Goal: Task Accomplishment & Management: Manage account settings

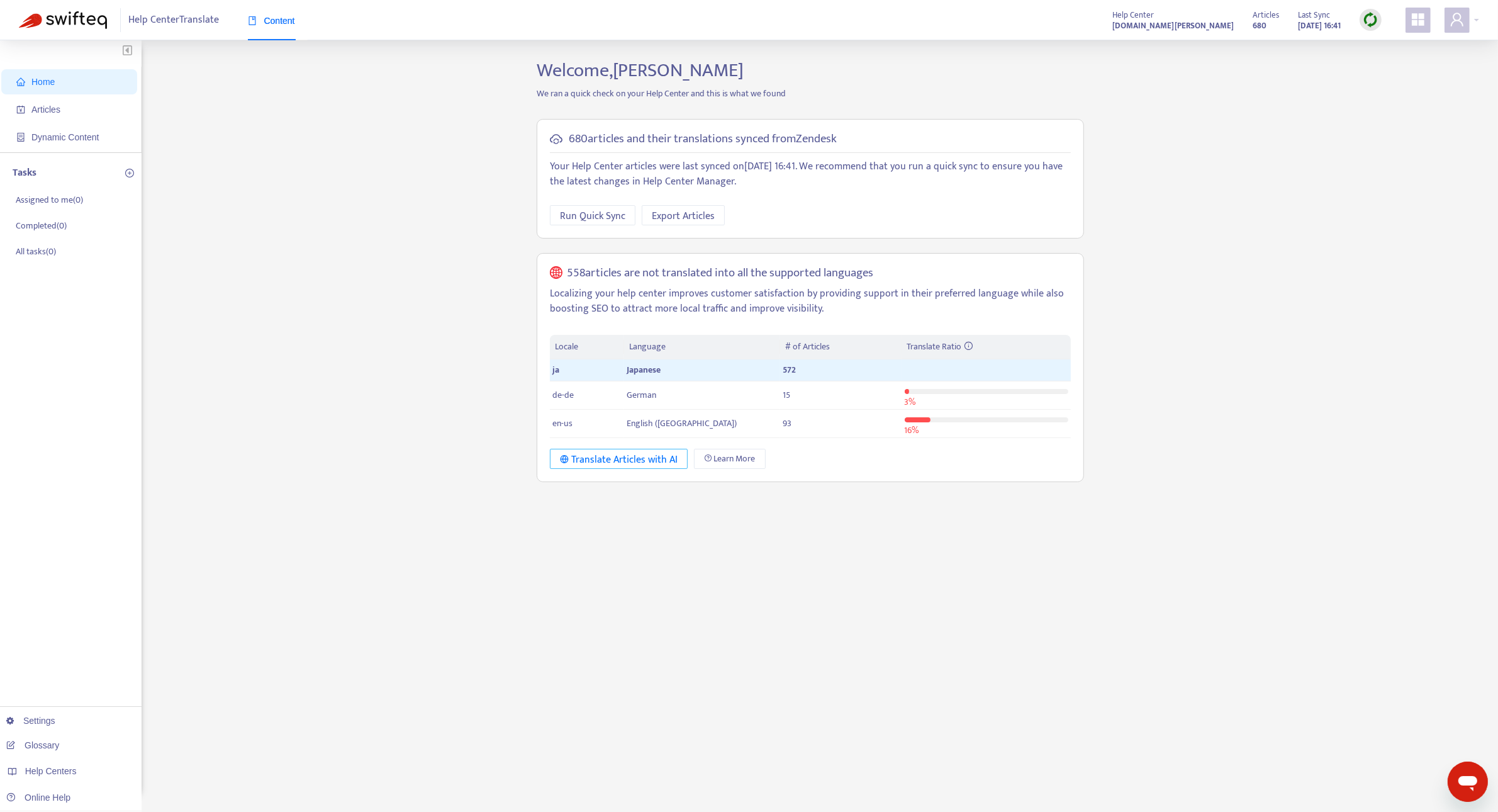
click at [630, 463] on div "Translate Articles with AI" at bounding box center [618, 459] width 118 height 15
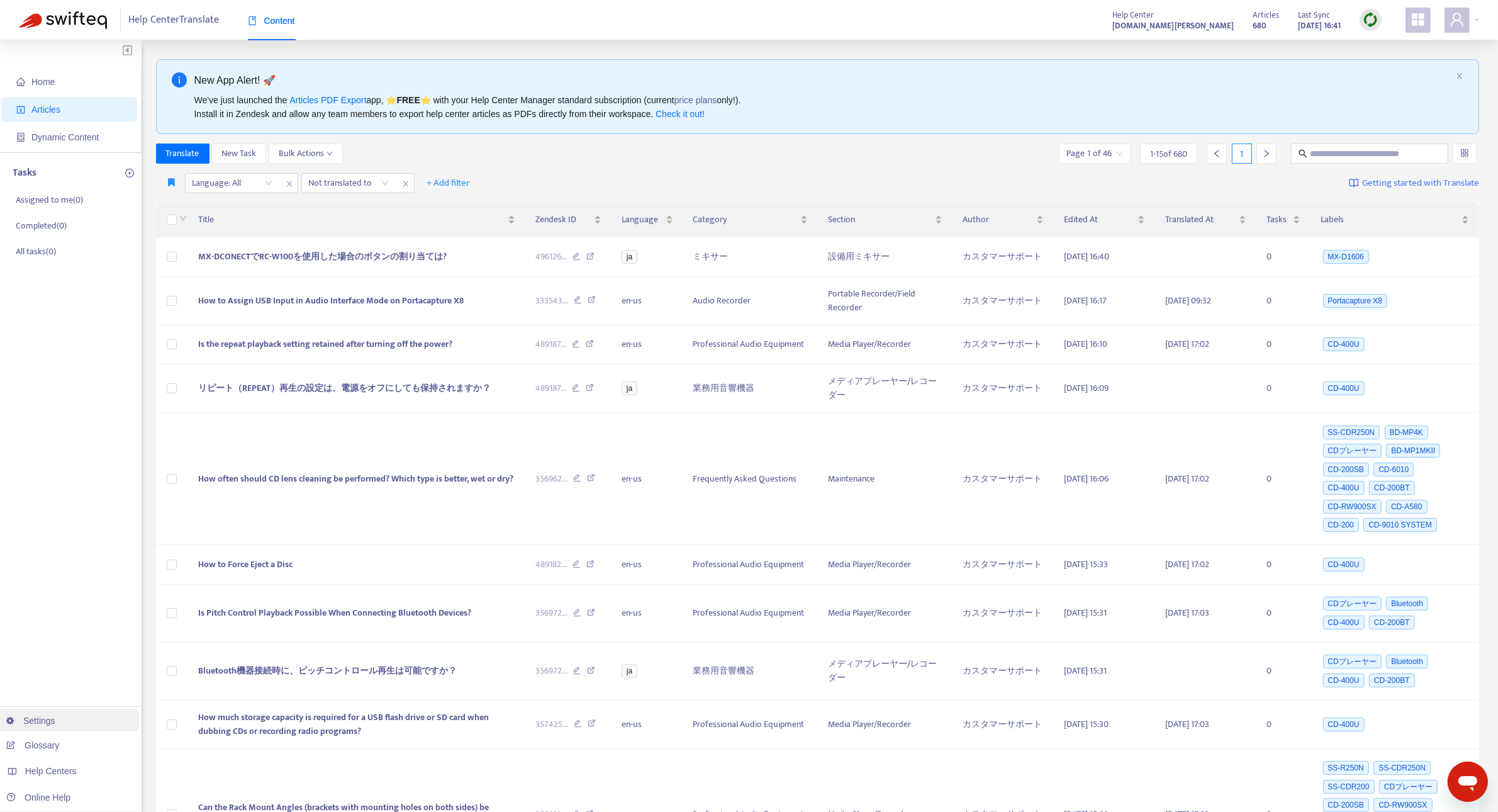
click at [56, 721] on link "Settings" at bounding box center [31, 721] width 49 height 10
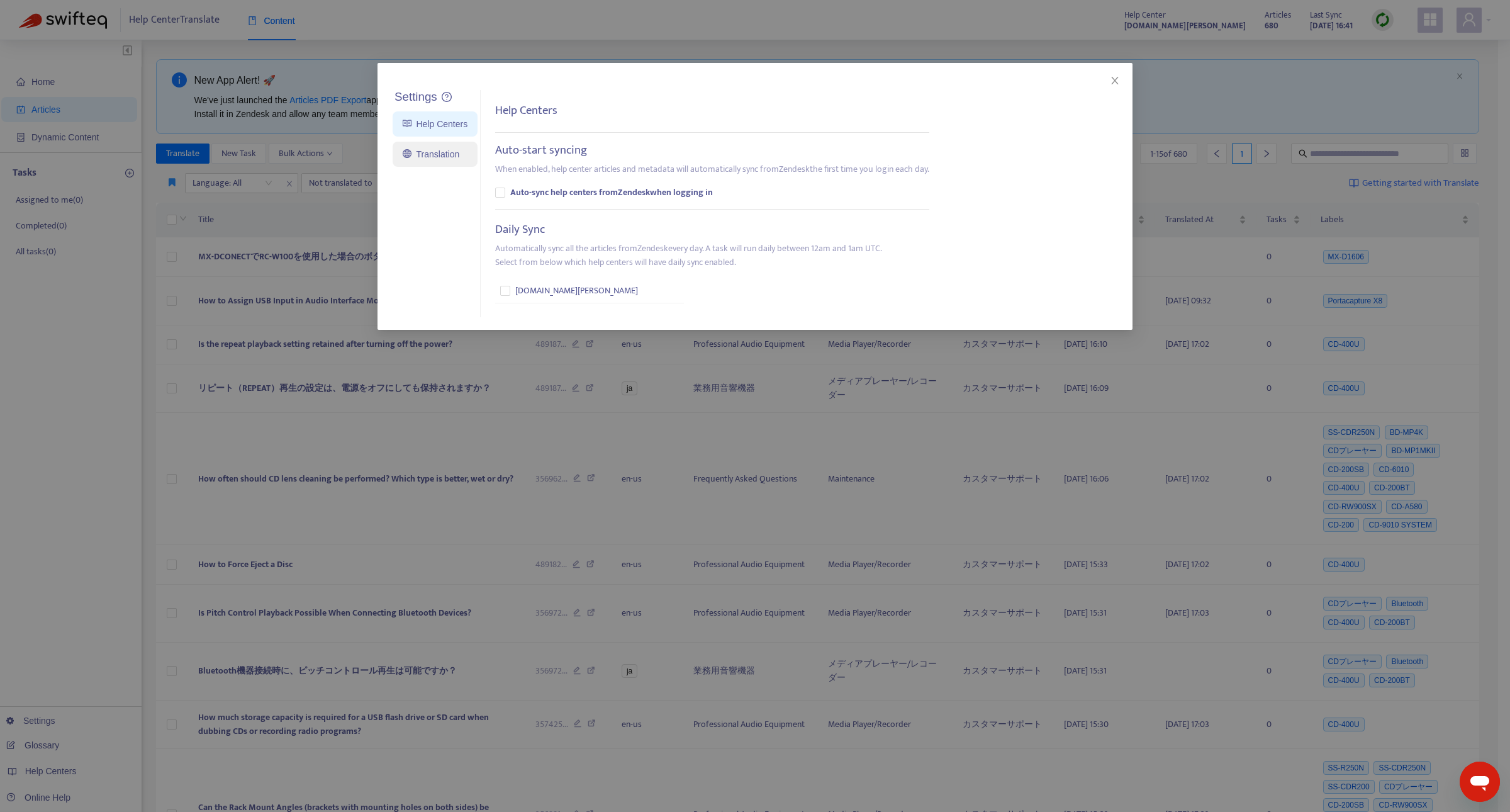
click at [431, 155] on link "Translation" at bounding box center [431, 154] width 56 height 10
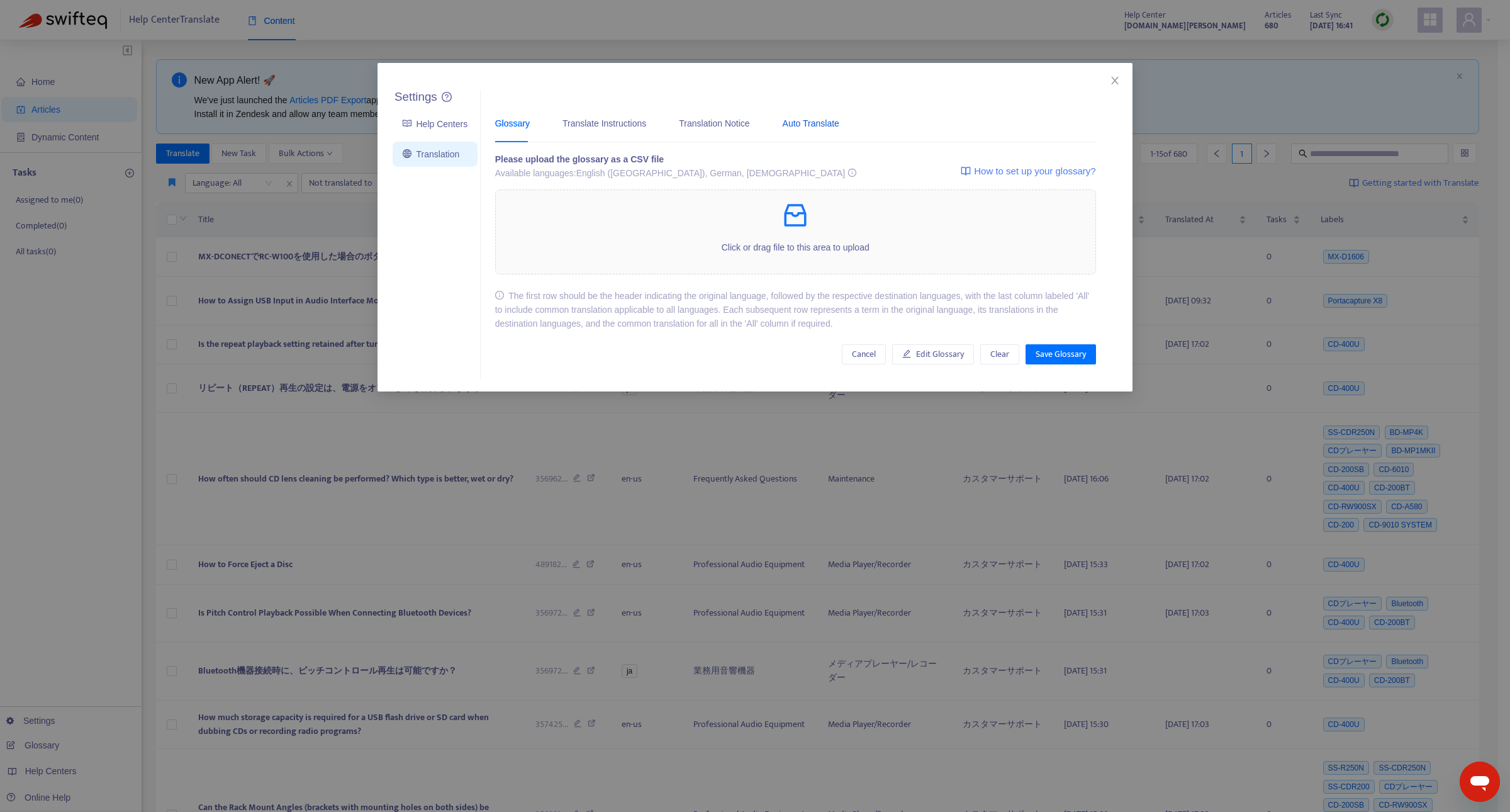
click at [791, 122] on div "Auto Translate" at bounding box center [811, 123] width 56 height 14
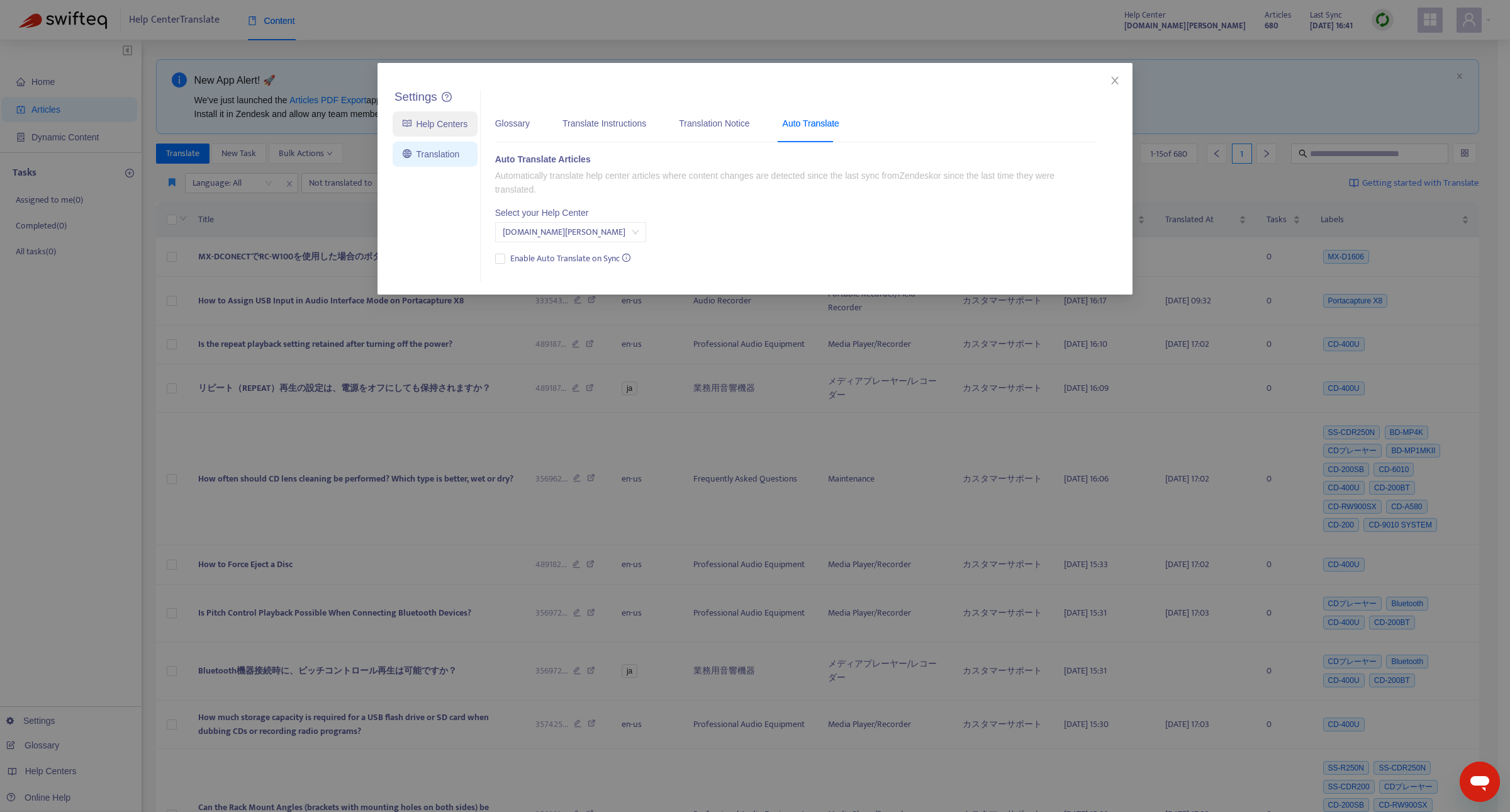
click at [438, 123] on link "Help Centers" at bounding box center [435, 124] width 65 height 10
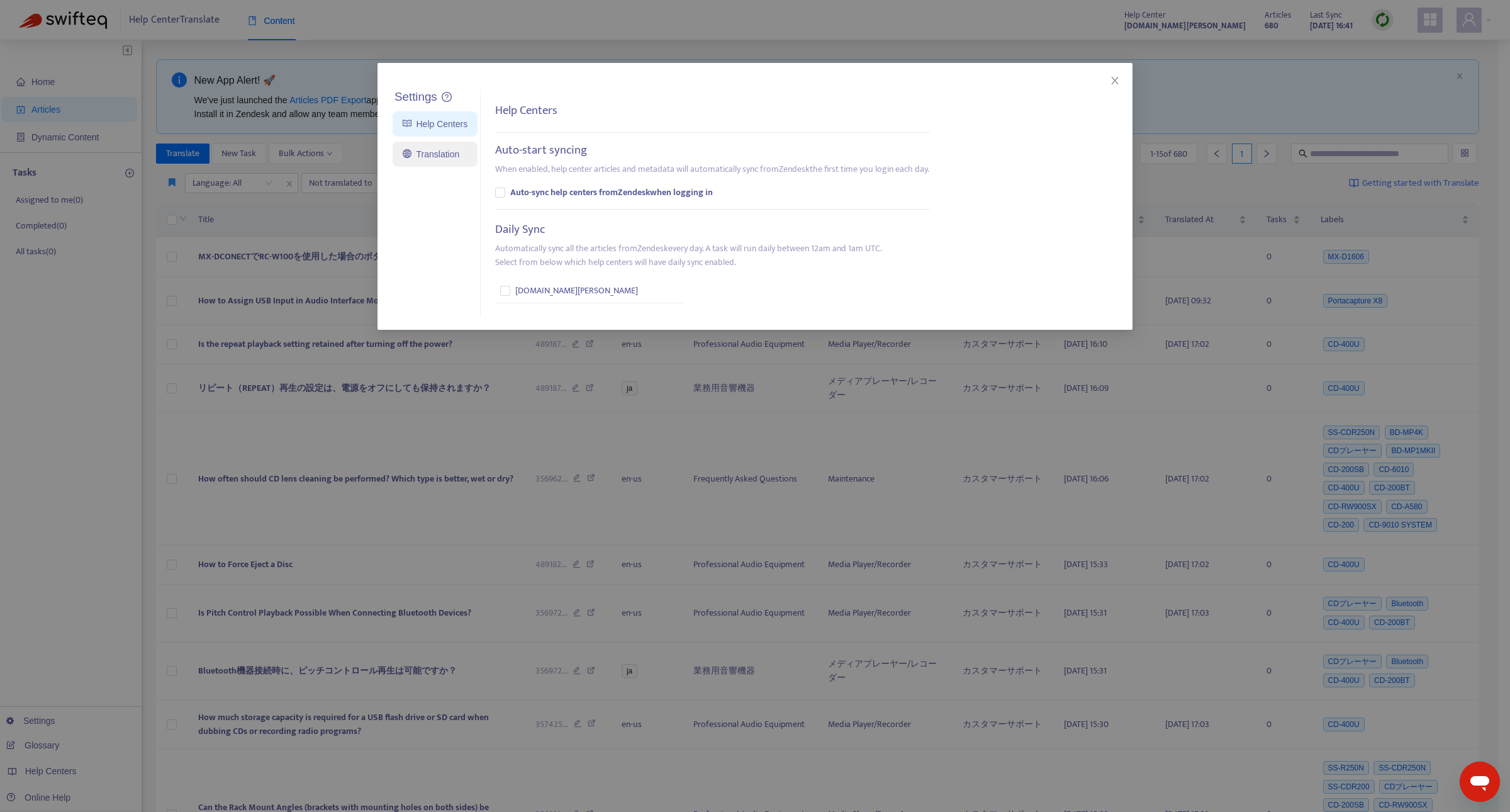
click at [431, 149] on link "Translation" at bounding box center [431, 154] width 56 height 10
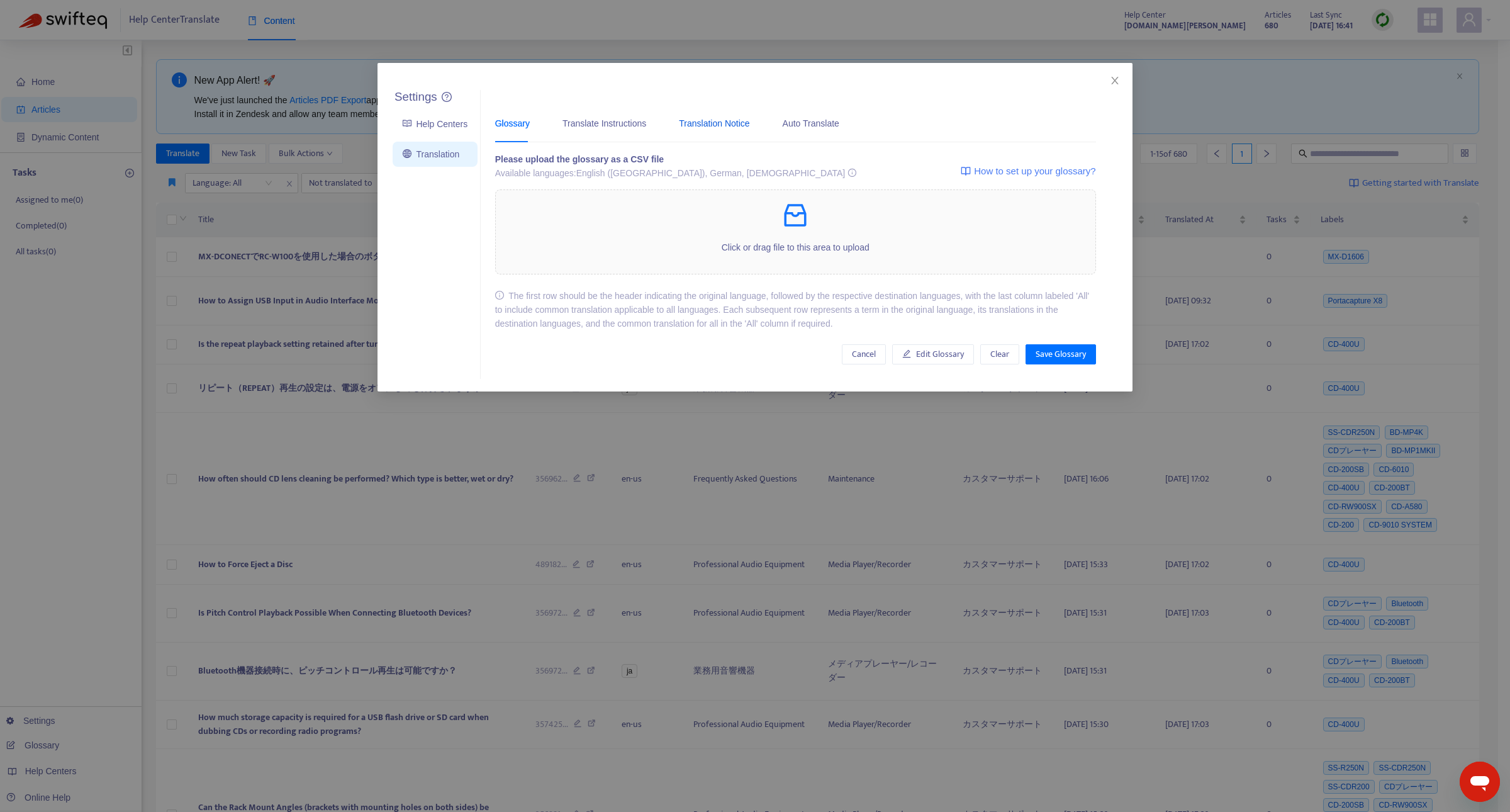
click at [705, 127] on div "Translation Notice" at bounding box center [714, 123] width 70 height 14
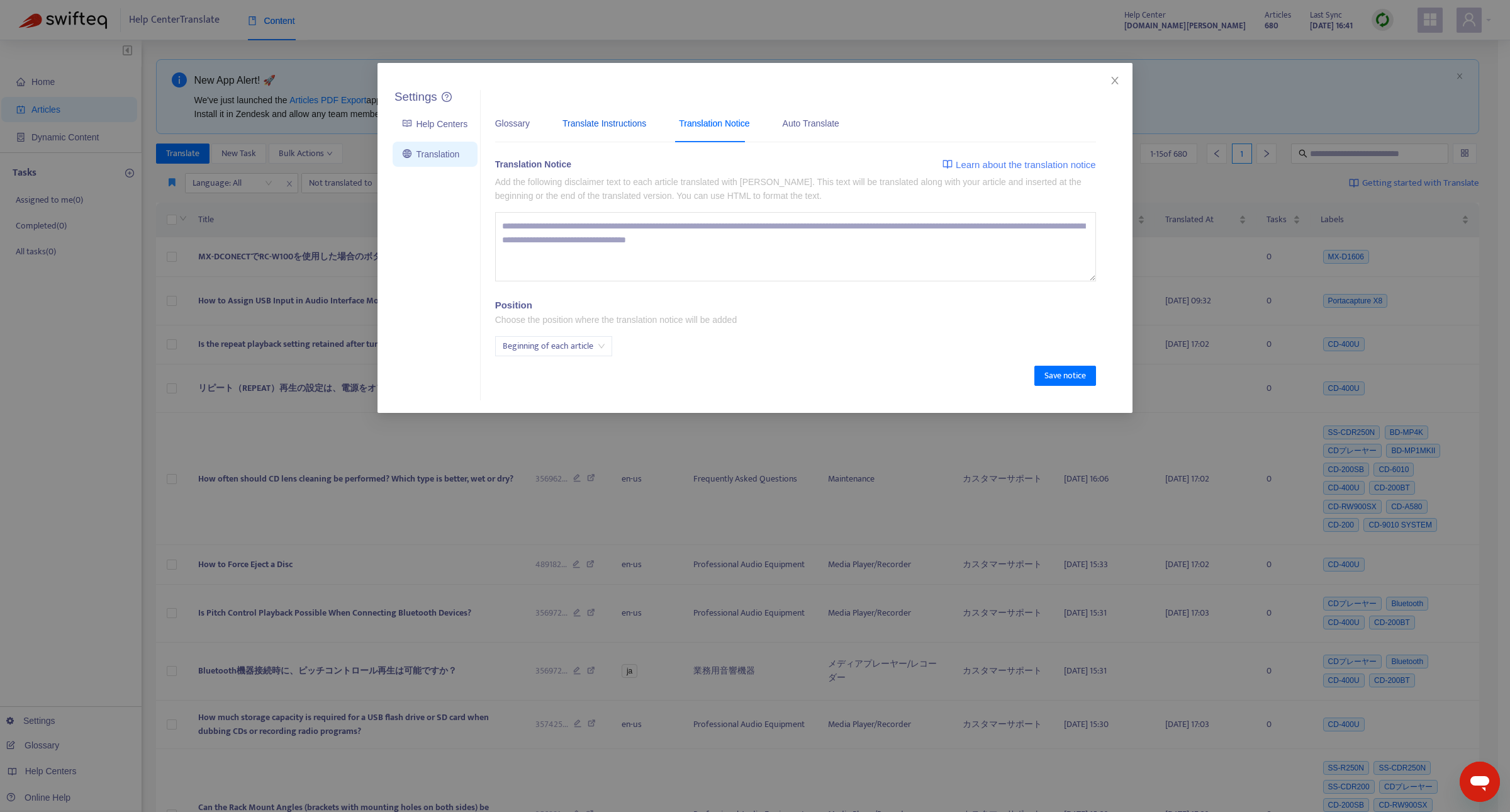
click at [627, 125] on div "Translate Instructions" at bounding box center [604, 123] width 84 height 14
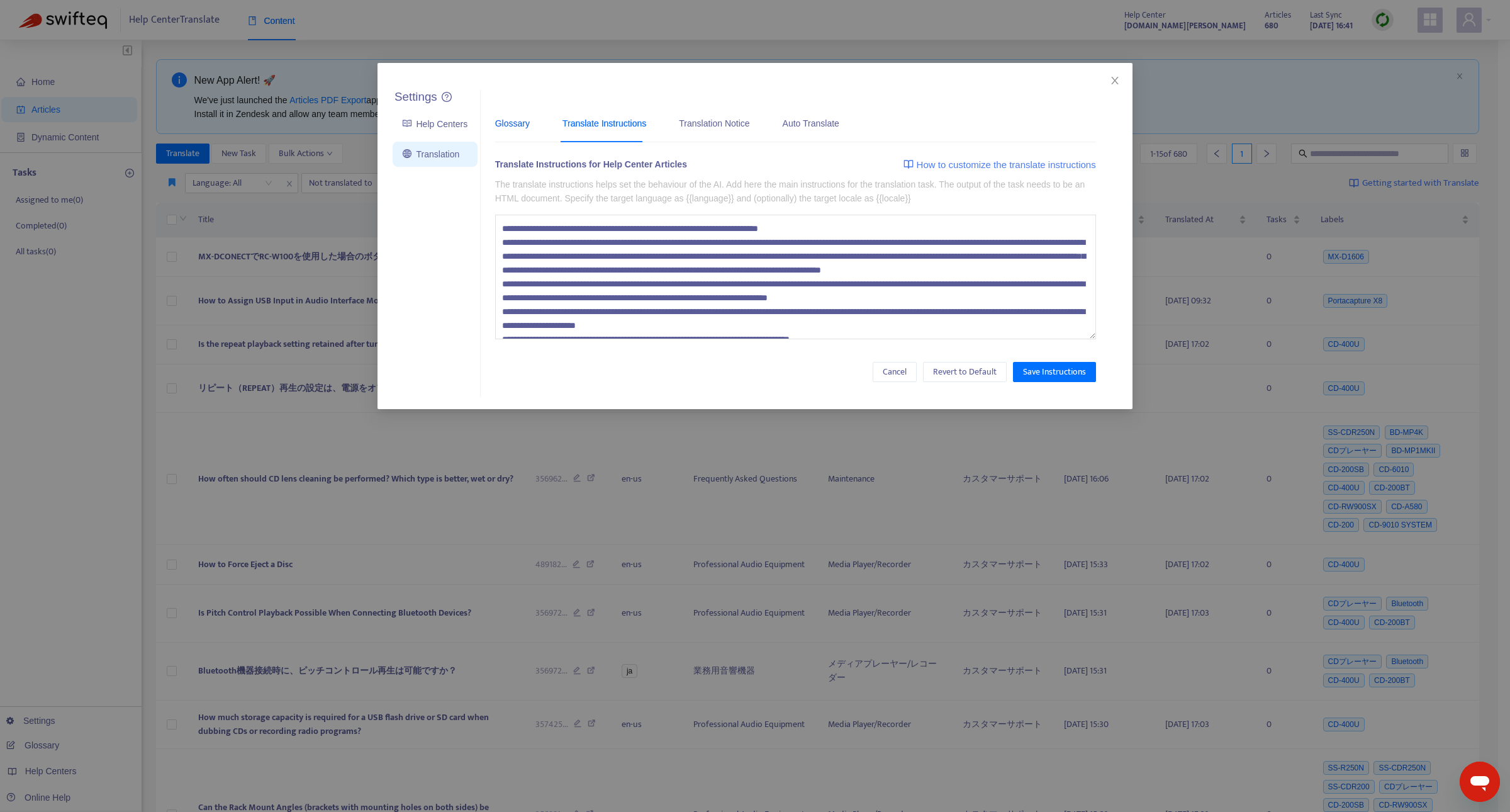
click at [503, 123] on div "Glossary" at bounding box center [512, 123] width 34 height 14
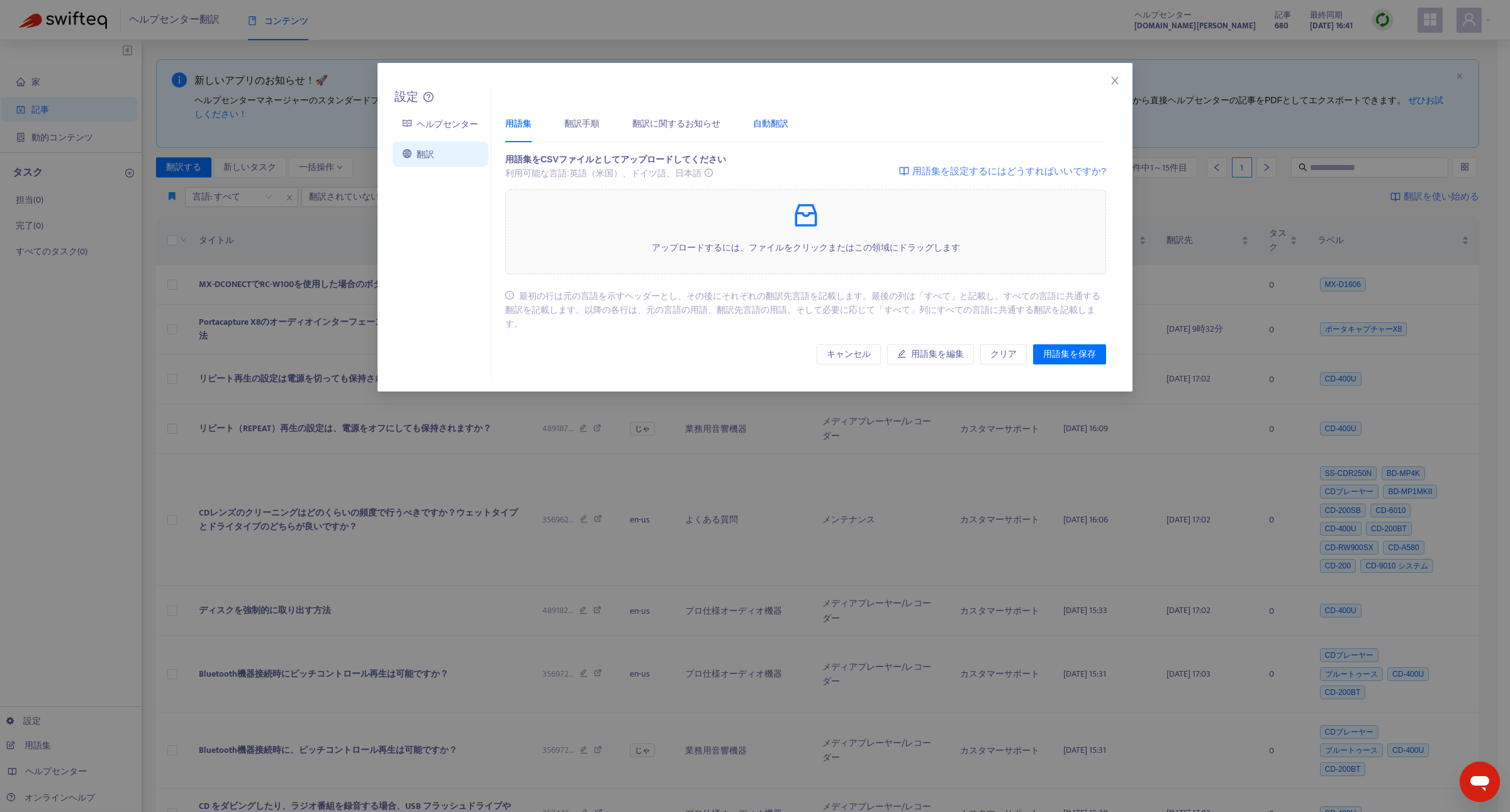
click at [757, 126] on font "自動翻訳" at bounding box center [770, 123] width 35 height 10
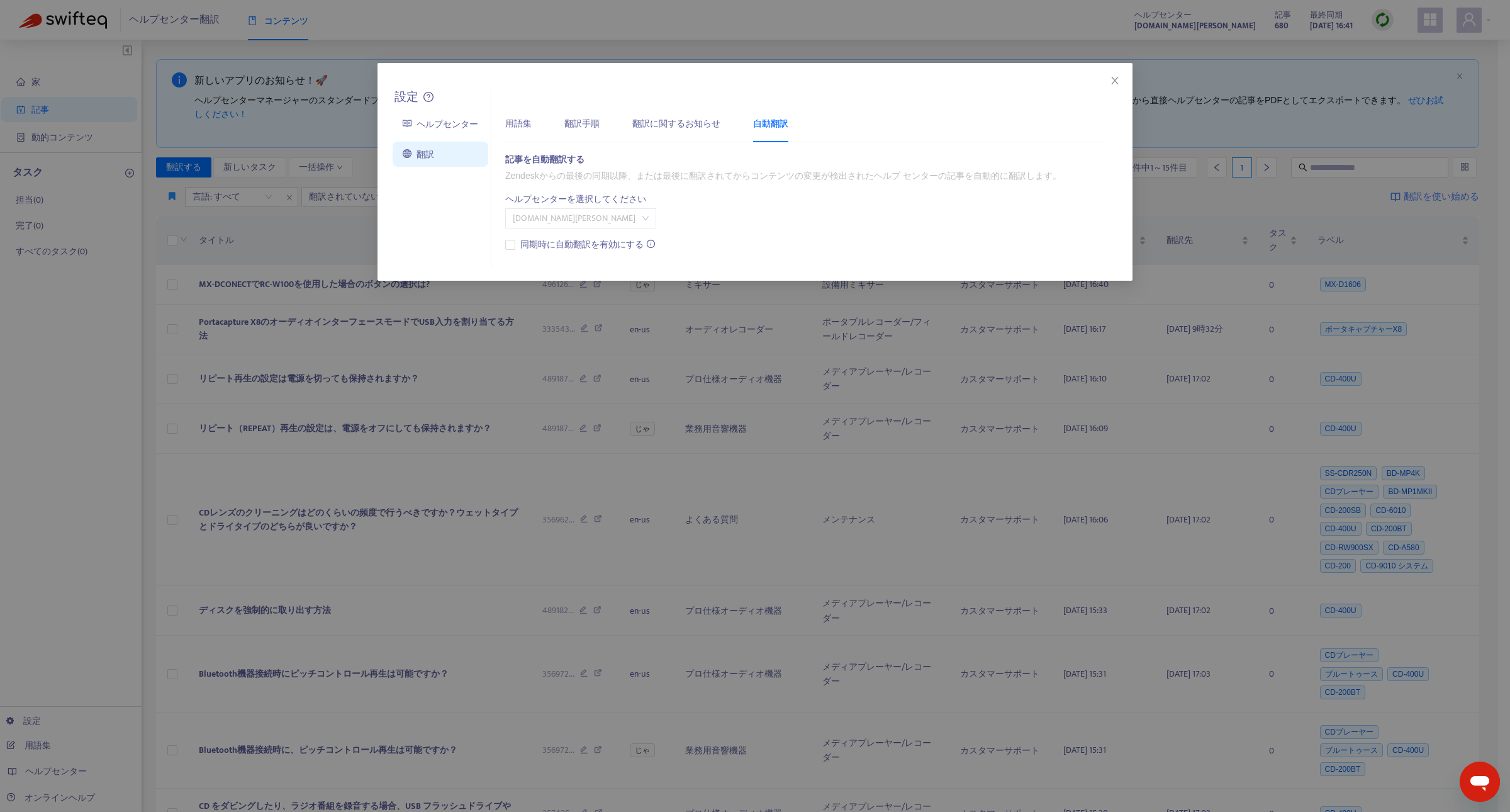
click at [618, 225] on span "[DOMAIN_NAME][PERSON_NAME]" at bounding box center [580, 218] width 136 height 19
click at [616, 240] on font "[DOMAIN_NAME][PERSON_NAME]" at bounding box center [588, 243] width 146 height 10
click at [579, 239] on font "同期時に自動翻訳を有効にする" at bounding box center [582, 244] width 123 height 15
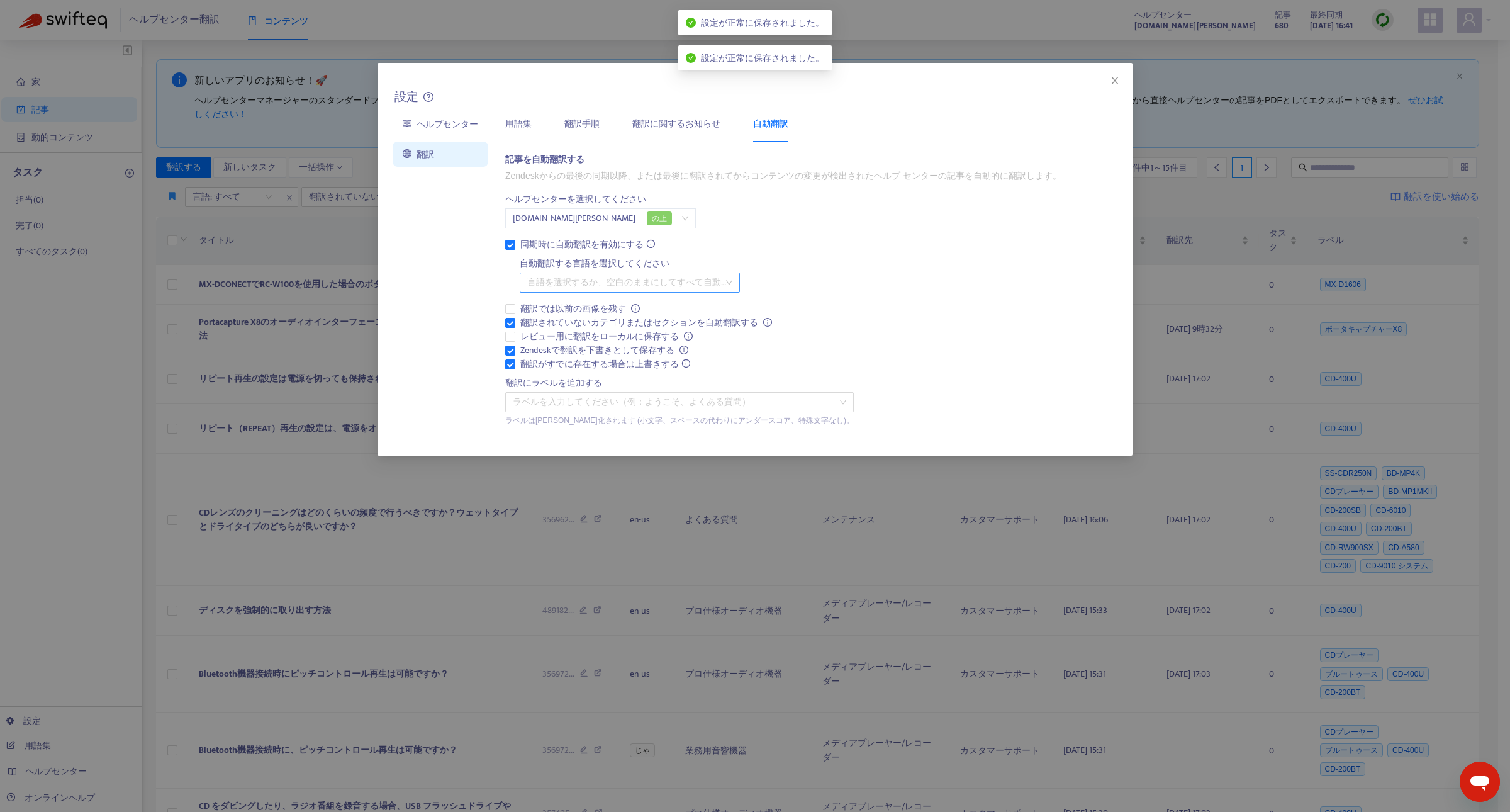
click at [537, 283] on div at bounding box center [623, 282] width 201 height 15
click at [509, 283] on div "同期時に自動翻訳を有効にする 自動翻訳する言語を選択してください 言語を選択するか、空白のままにしてすべて自動翻訳します 翻訳では以前の画像を残す 翻訳されて…" at bounding box center [679, 332] width 348 height 189
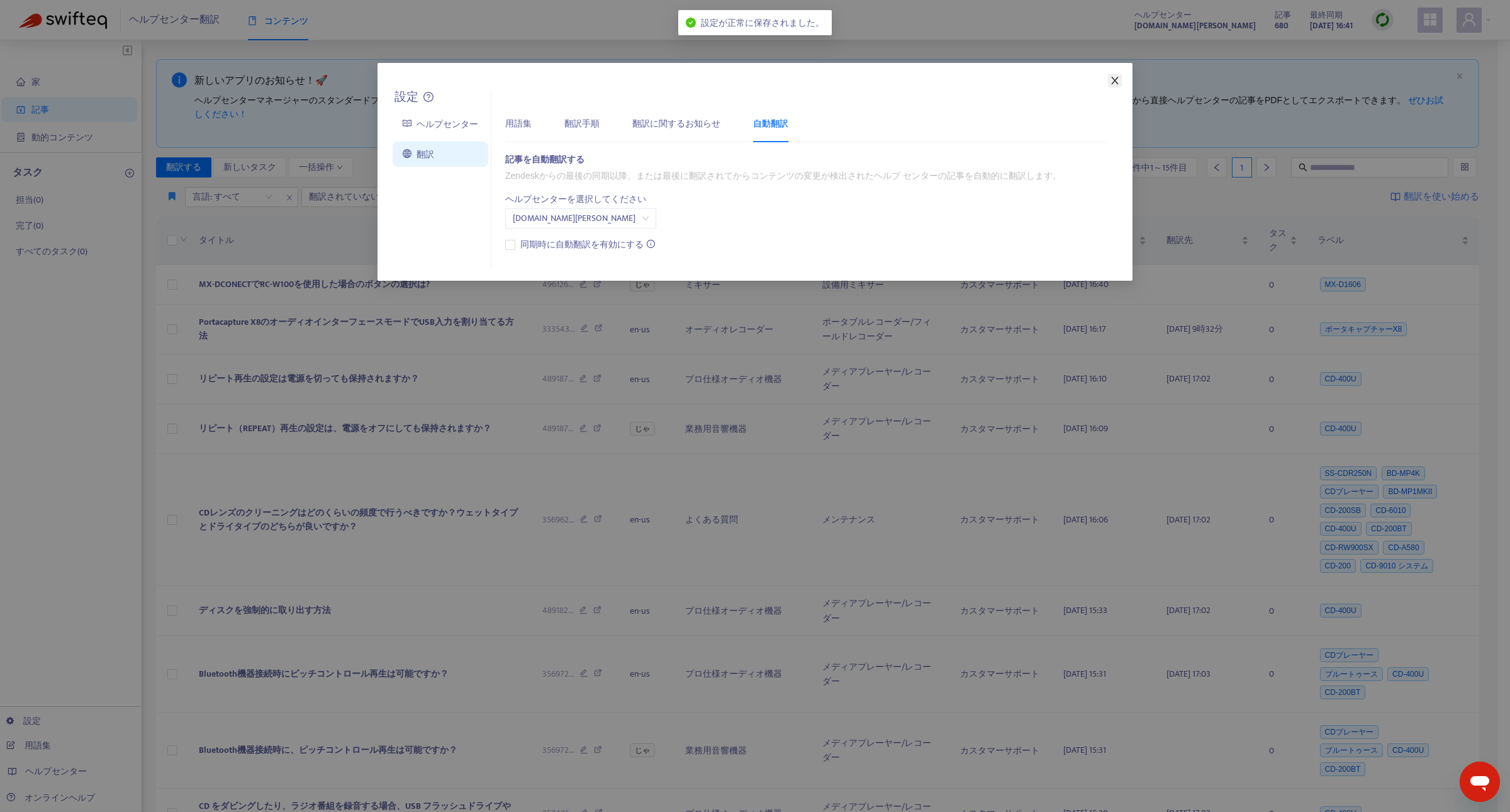
click at [1114, 79] on icon "近い" at bounding box center [1115, 80] width 7 height 8
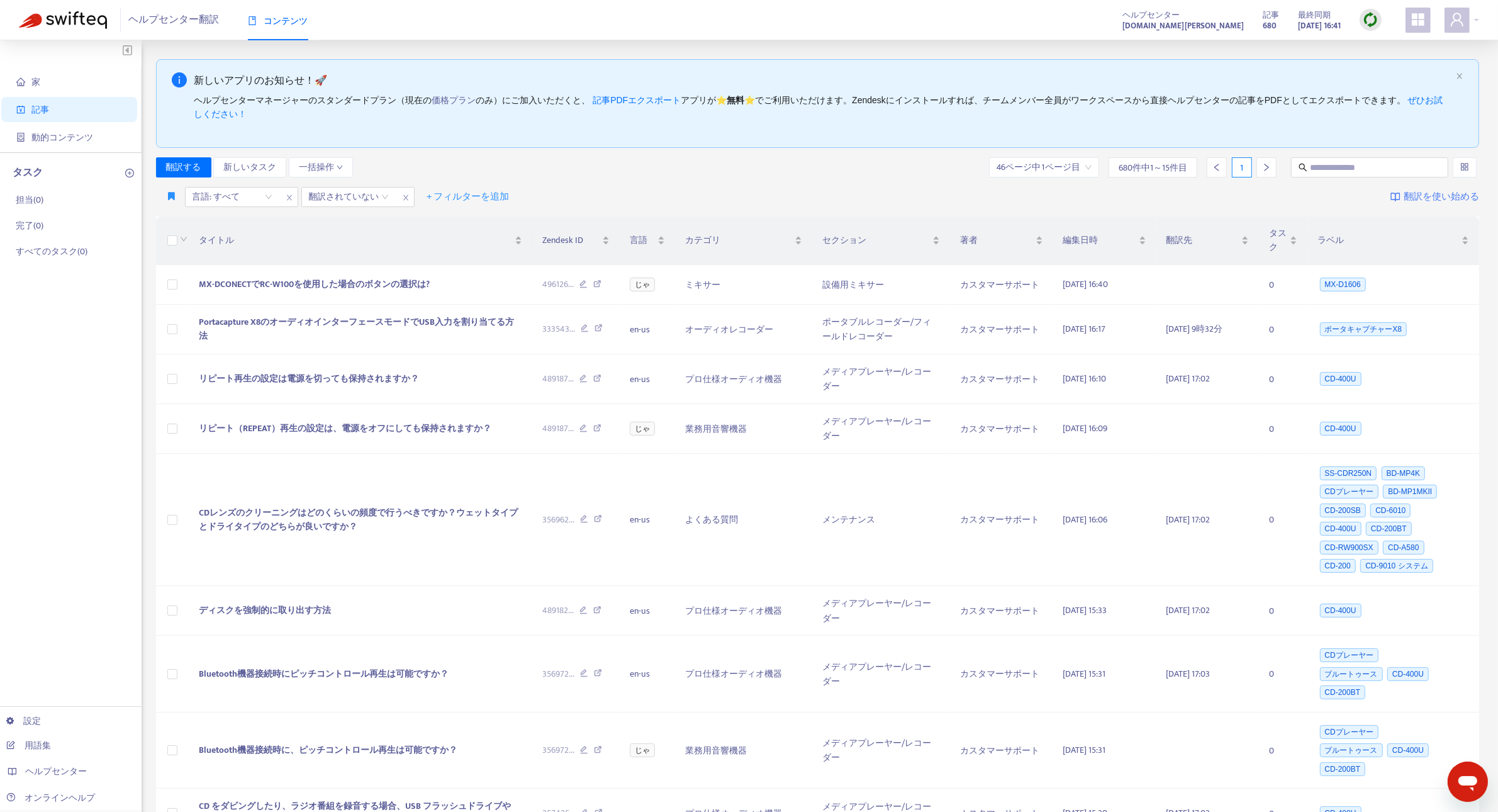
click at [1375, 20] on img at bounding box center [1371, 20] width 15 height 15
click at [1405, 63] on link "完全同期" at bounding box center [1395, 65] width 49 height 15
